Goal: Find specific page/section: Find specific page/section

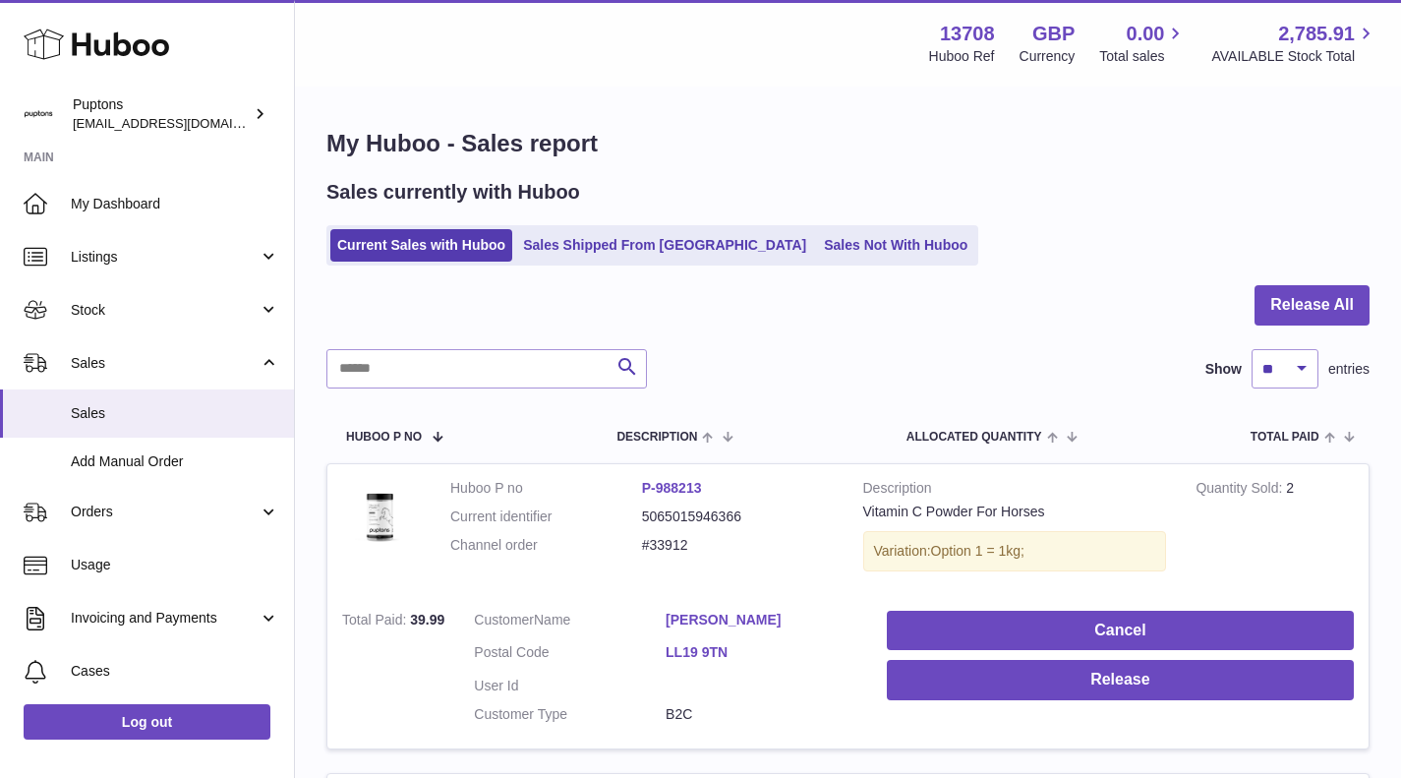
click at [126, 49] on icon at bounding box center [97, 44] width 146 height 39
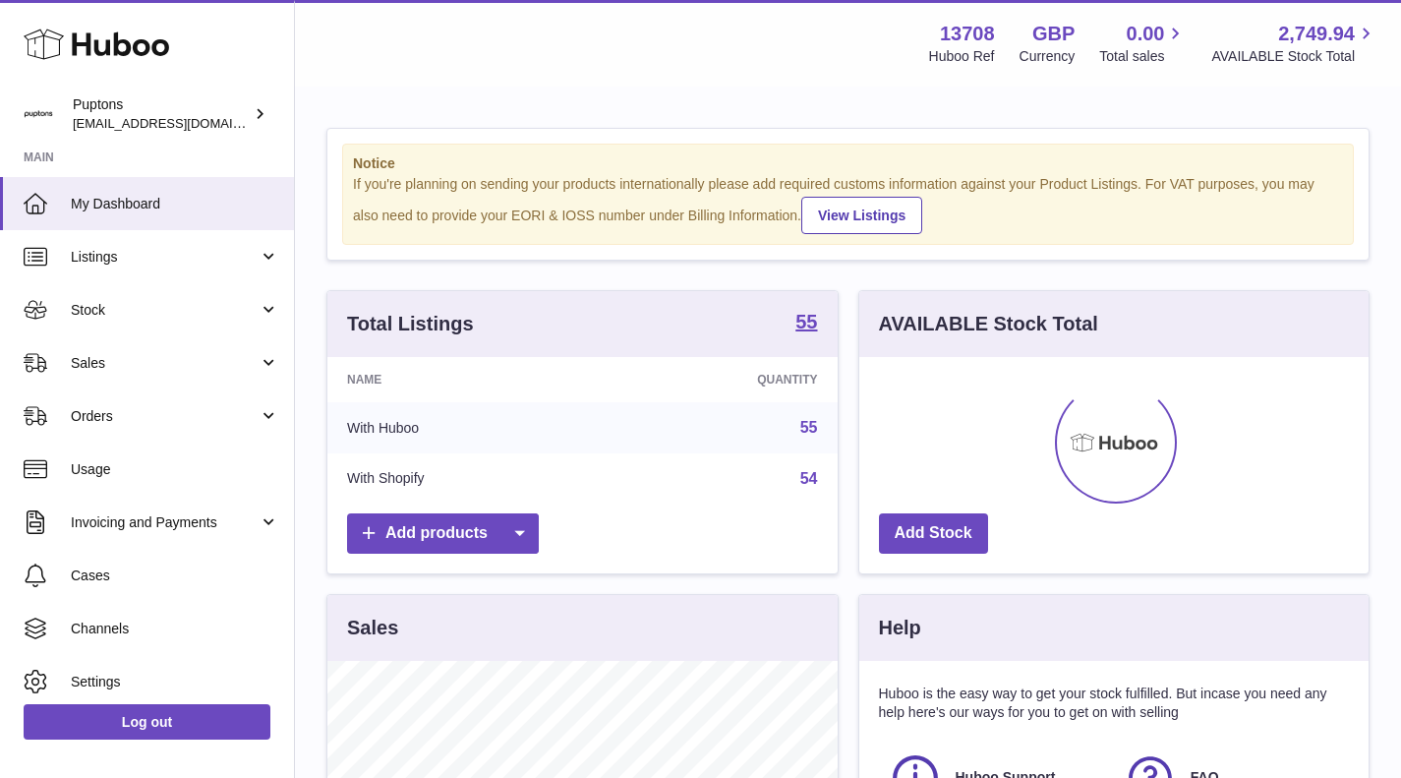
scroll to position [307, 509]
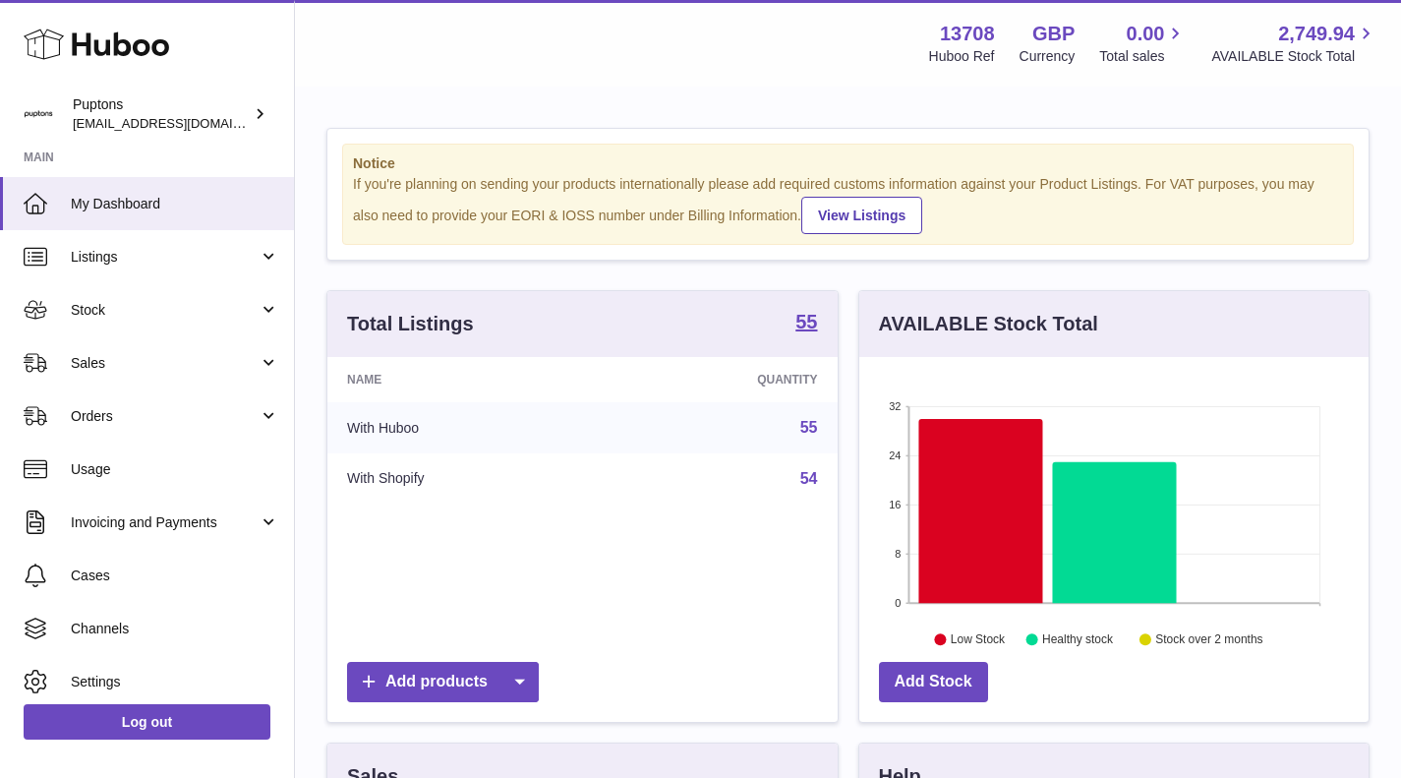
click at [191, 349] on link "Sales" at bounding box center [147, 362] width 294 height 53
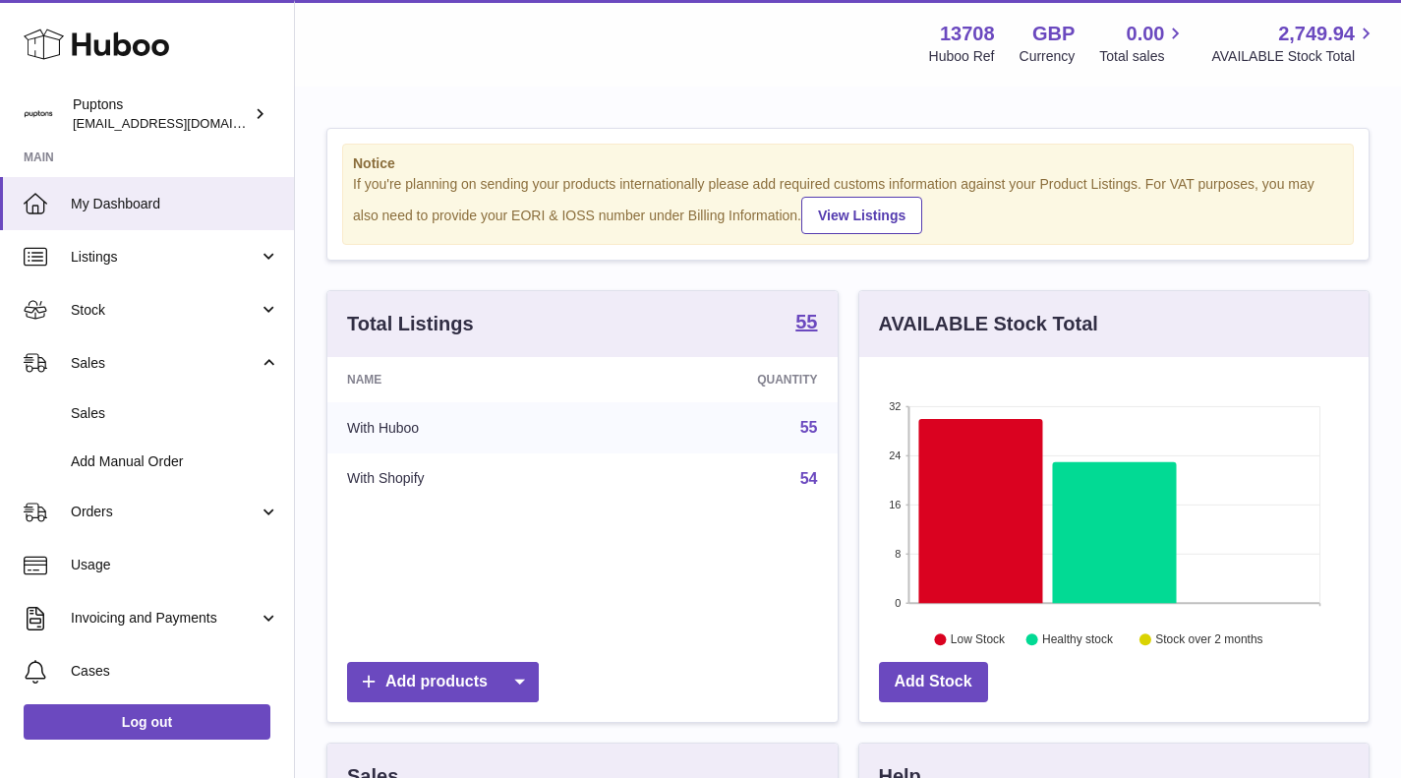
click at [192, 404] on span "Sales" at bounding box center [175, 413] width 208 height 19
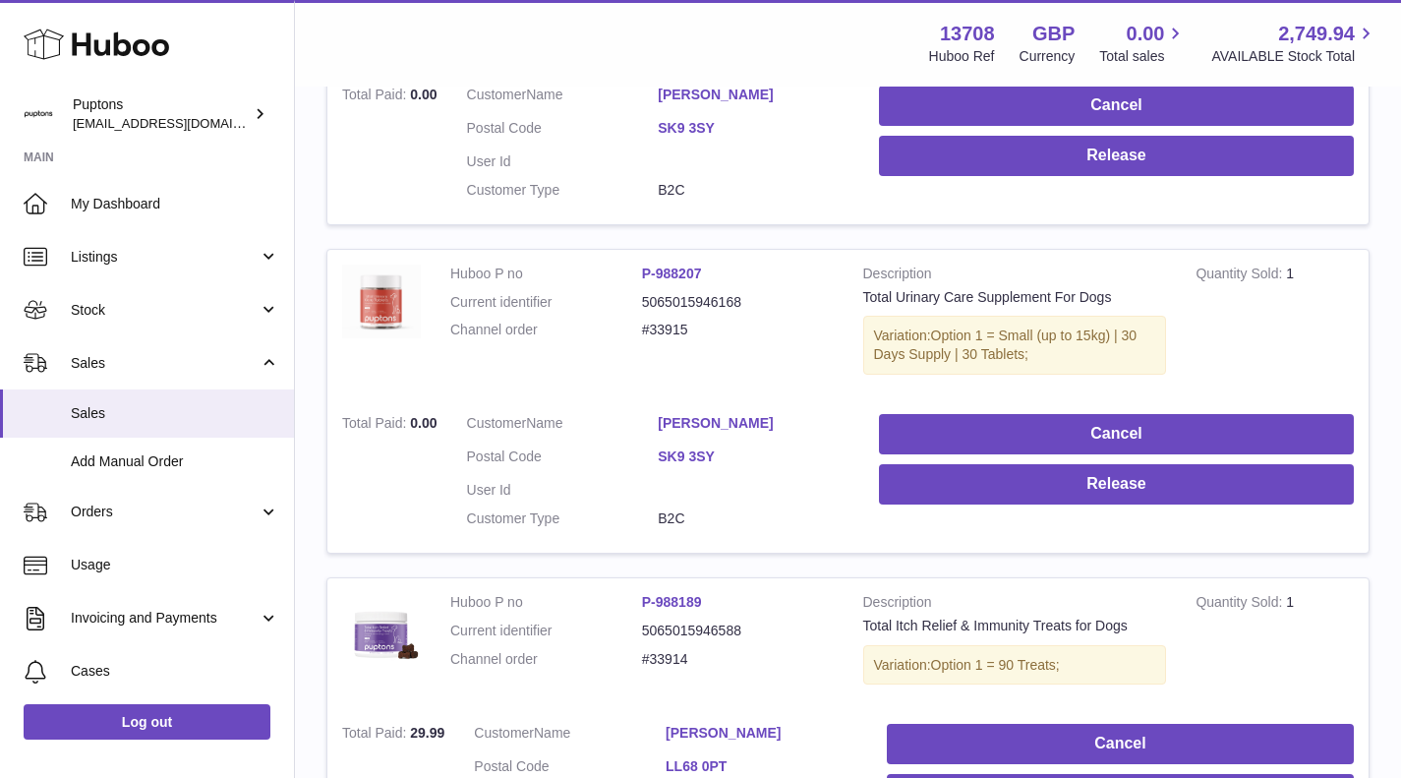
scroll to position [2261, 0]
